Goal: Check status: Check status

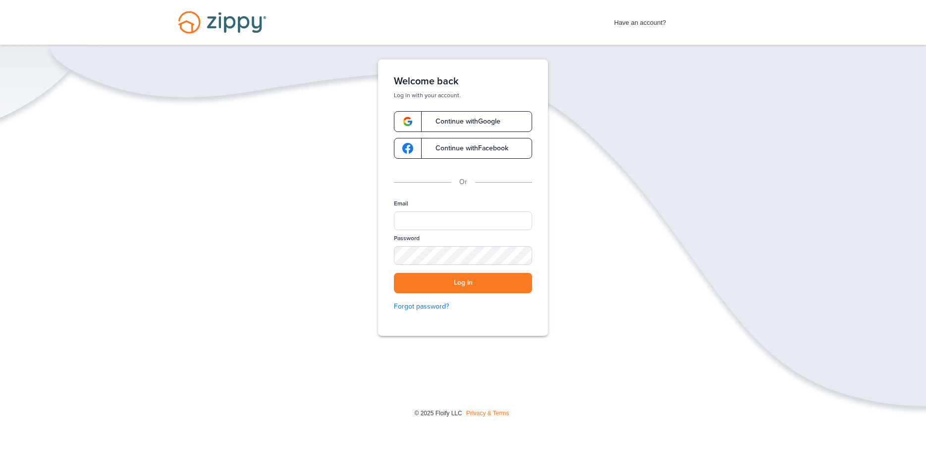
type input "**********"
click at [429, 280] on button "Log in" at bounding box center [463, 283] width 138 height 20
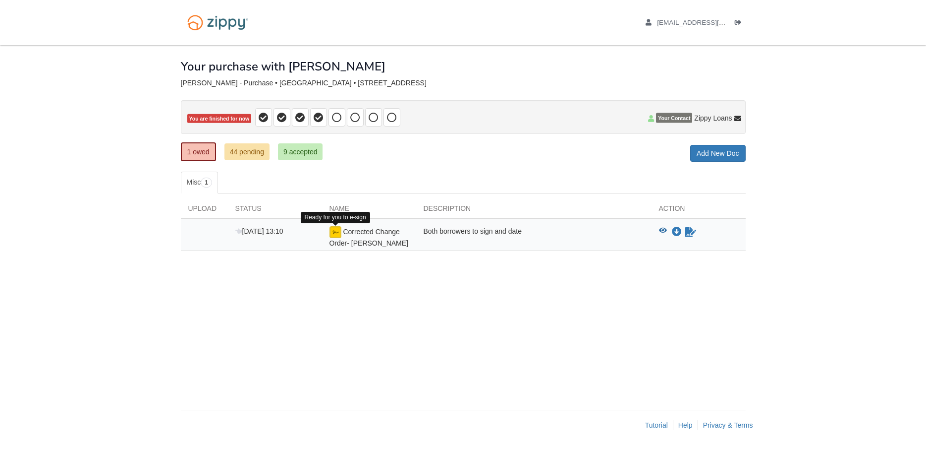
click at [335, 232] on img at bounding box center [336, 232] width 12 height 12
click at [660, 228] on icon "View Corrected Change Order- Fortin" at bounding box center [663, 230] width 8 height 7
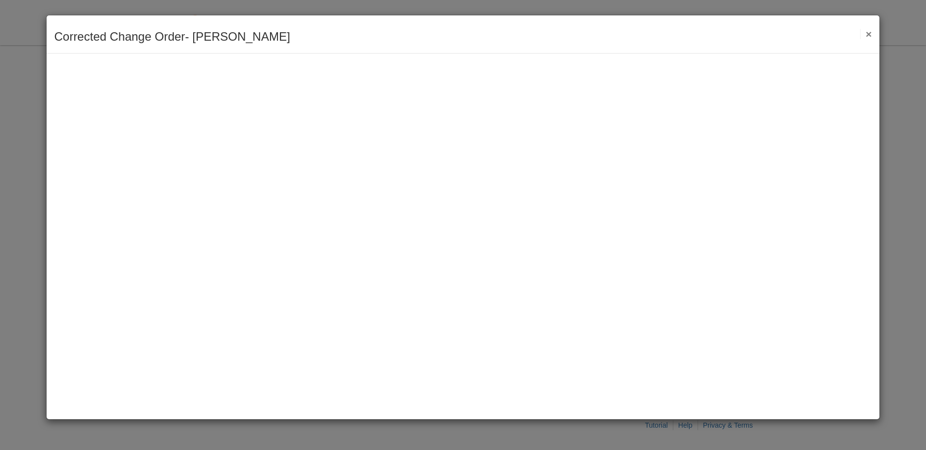
click at [870, 35] on button "×" at bounding box center [865, 34] width 11 height 10
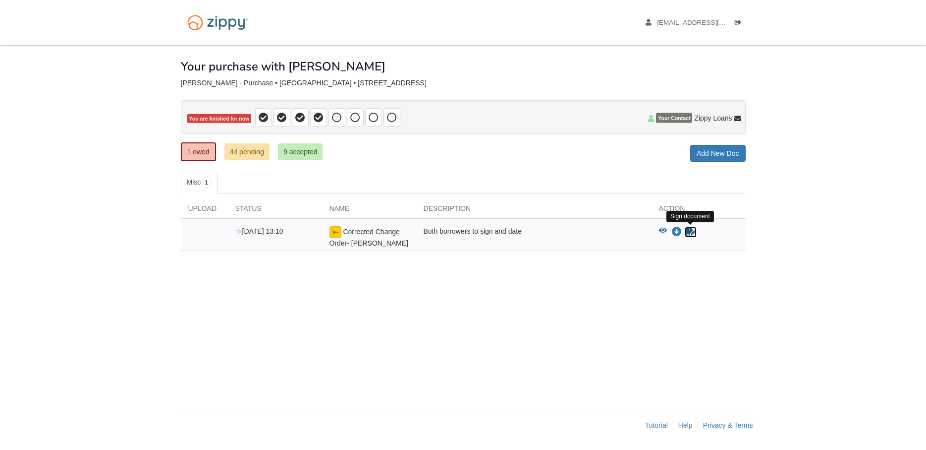
click at [691, 231] on icon "Sign Form" at bounding box center [690, 232] width 11 height 10
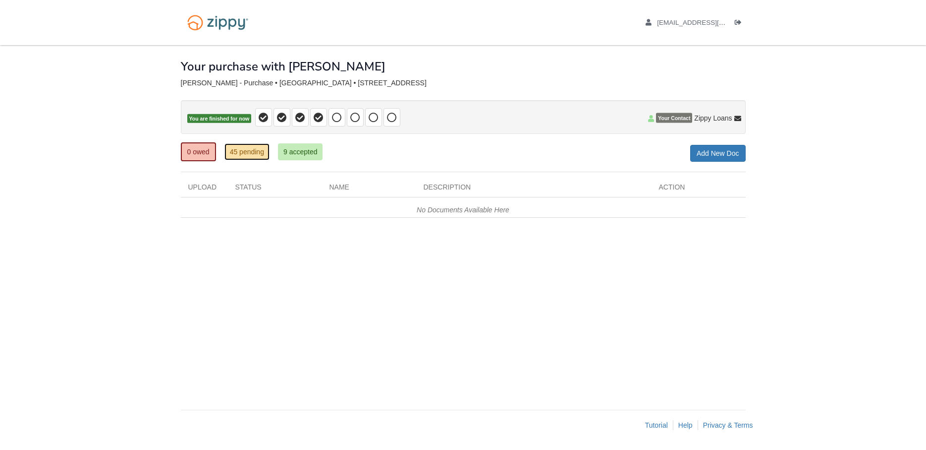
click at [255, 158] on link "45 pending" at bounding box center [247, 151] width 45 height 17
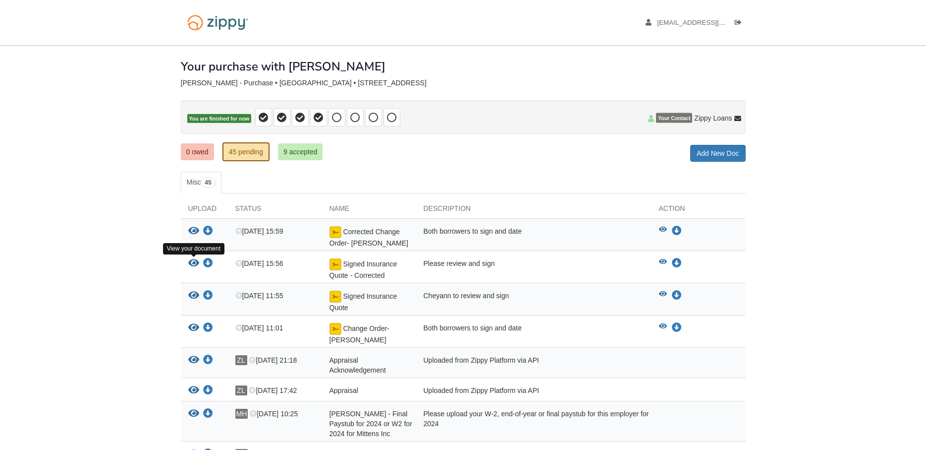
click at [191, 264] on icon "View Signed Insurance Quote - Corrected" at bounding box center [193, 263] width 11 height 10
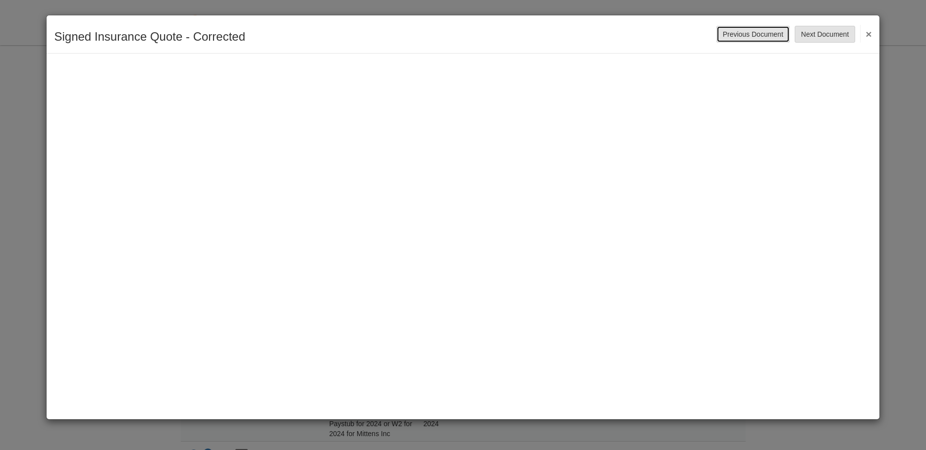
click at [738, 32] on button "Previous Document" at bounding box center [753, 34] width 73 height 17
click at [872, 36] on div "Corrected Change Order- [PERSON_NAME] Save Cancel Previous Document Next Docume…" at bounding box center [463, 34] width 833 height 38
click at [870, 32] on button "×" at bounding box center [865, 34] width 11 height 18
